Goal: Find specific page/section: Find specific page/section

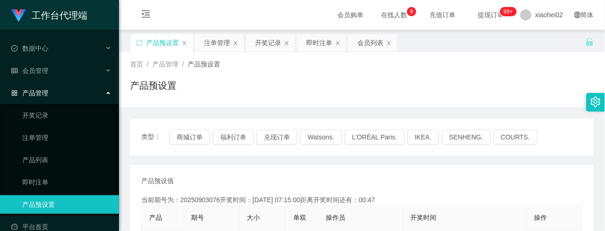
scroll to position [124, 0]
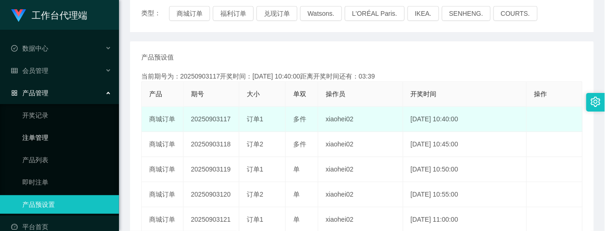
drag, startPoint x: 46, startPoint y: 131, endPoint x: 106, endPoint y: 130, distance: 60.9
click at [47, 131] on link "注单管理" at bounding box center [66, 137] width 89 height 19
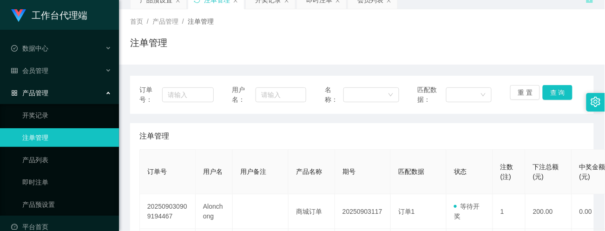
scroll to position [124, 0]
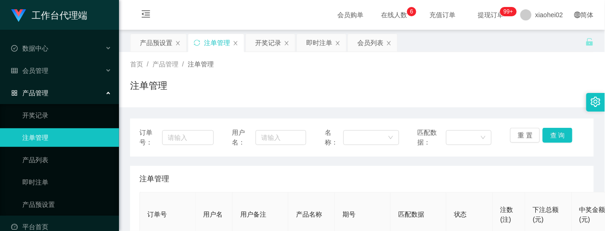
scroll to position [124, 0]
